Goal: Find specific page/section: Find specific page/section

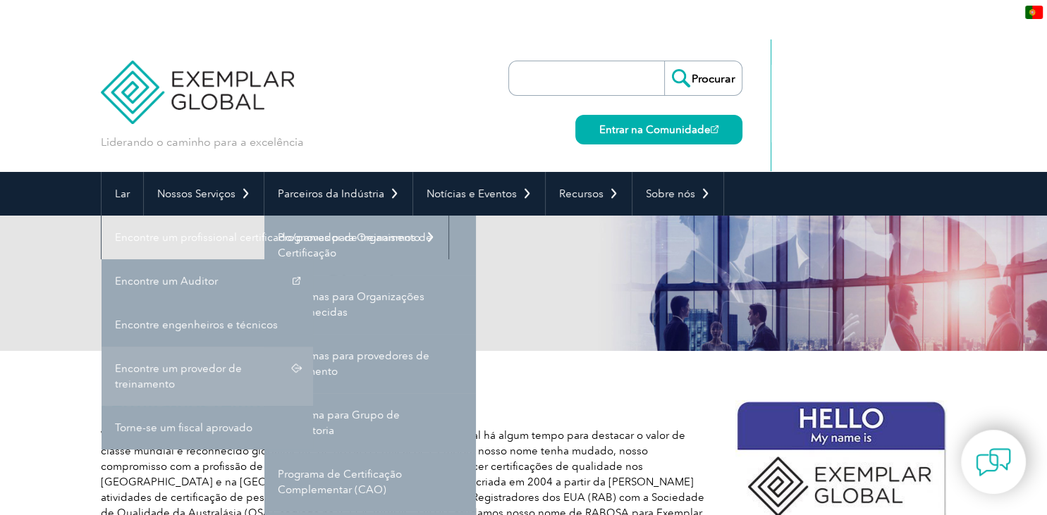
click at [190, 377] on link "Encontre um provedor de treinamento" at bounding box center [208, 376] width 212 height 59
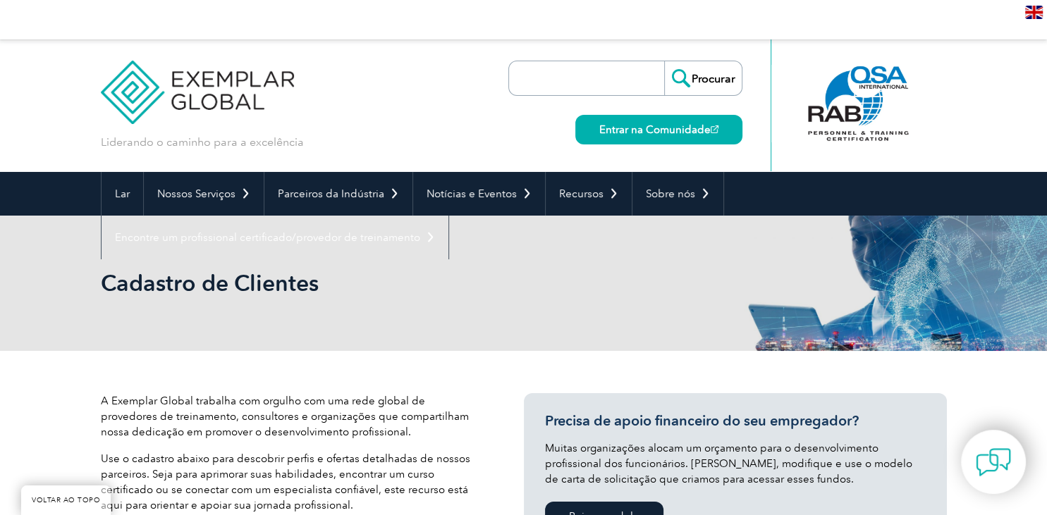
scroll to position [451, 0]
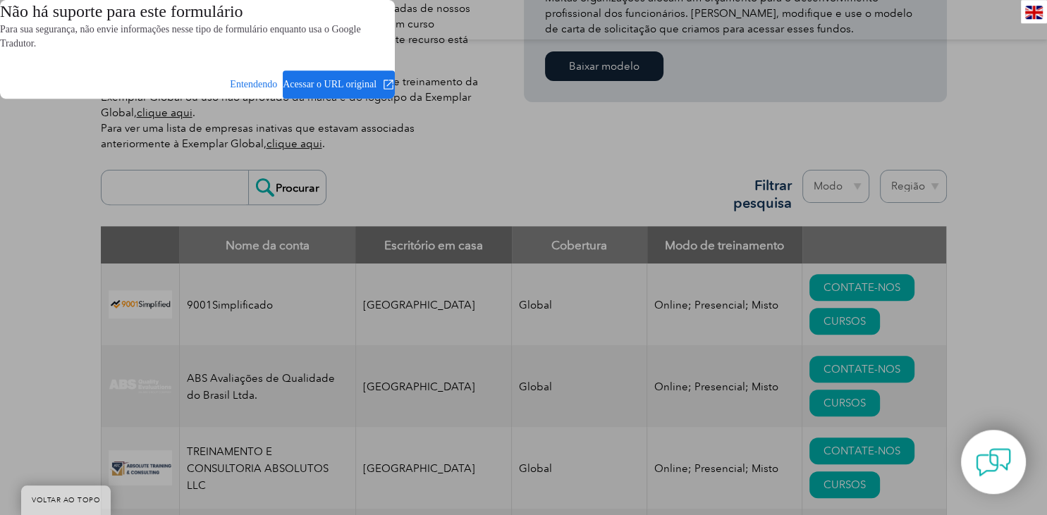
click at [395, 99] on dialog "Não há suporte para este formulário Para sua segurança, não envie informações n…" at bounding box center [197, 49] width 395 height 99
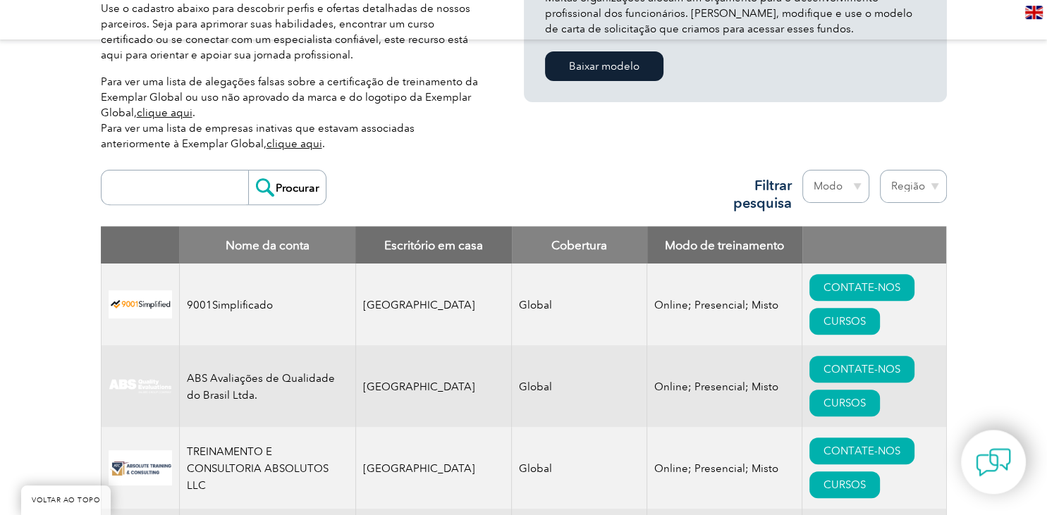
click at [880, 170] on select "Região [GEOGRAPHIC_DATA] [GEOGRAPHIC_DATA] [GEOGRAPHIC_DATA] [GEOGRAPHIC_DATA] …" at bounding box center [913, 186] width 67 height 33
select select "[GEOGRAPHIC_DATA]"
click option "[GEOGRAPHIC_DATA]" at bounding box center [0, 0] width 0 height 0
